Goal: Check status

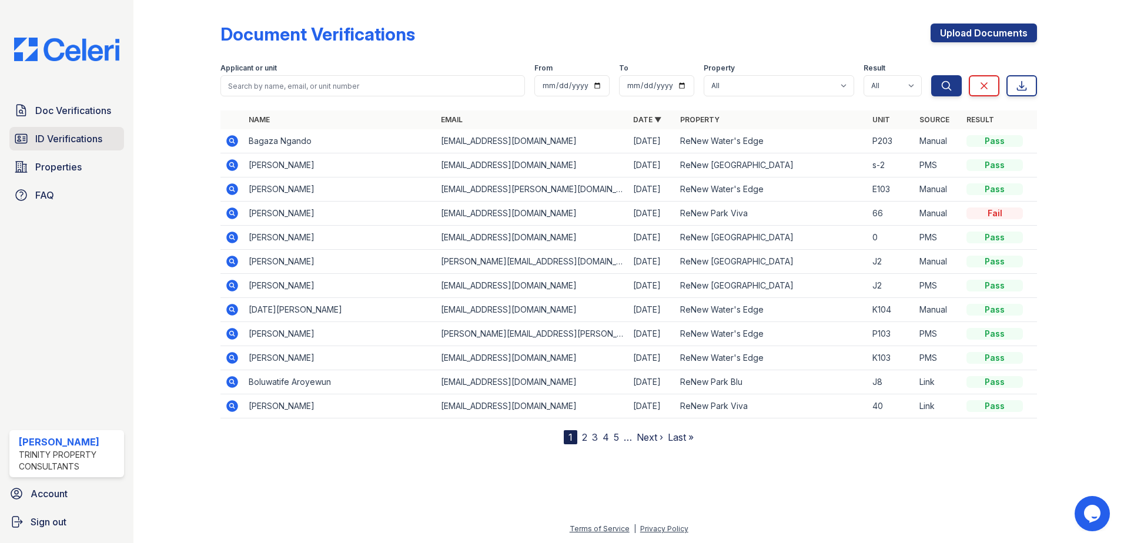
click at [75, 136] on span "ID Verifications" at bounding box center [68, 139] width 67 height 14
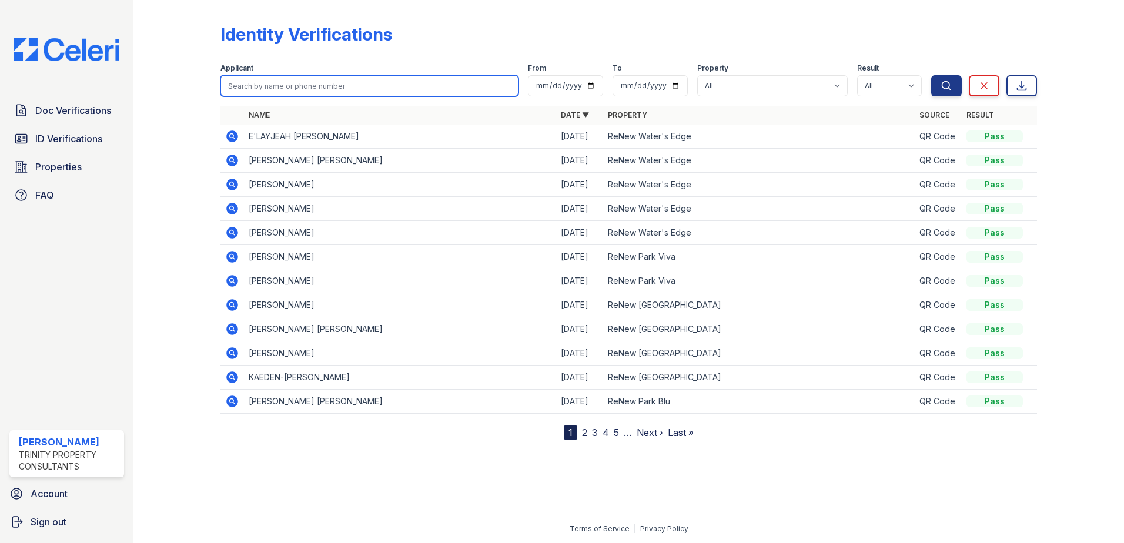
click at [263, 92] on input "search" at bounding box center [370, 85] width 298 height 21
type input "farnam"
click at [931, 75] on button "Search" at bounding box center [946, 85] width 31 height 21
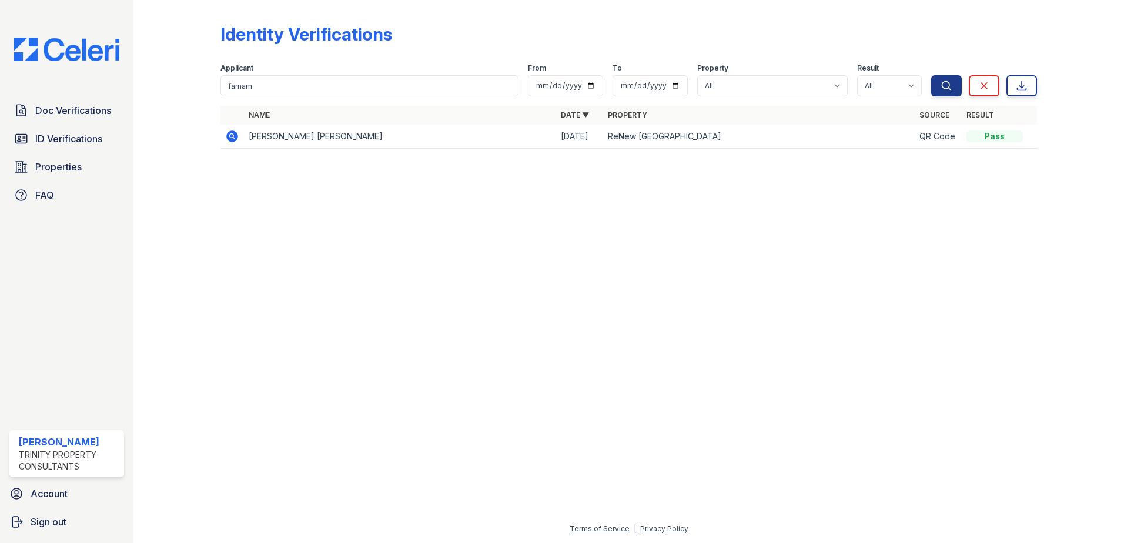
click at [235, 138] on icon at bounding box center [232, 136] width 14 height 14
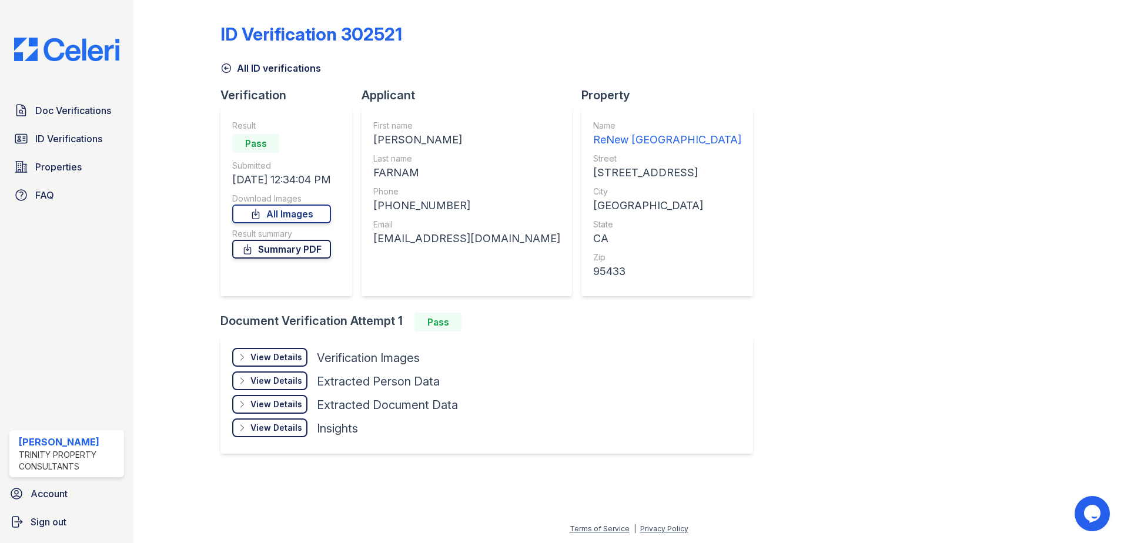
click at [293, 249] on link "Summary PDF" at bounding box center [281, 249] width 99 height 19
